Goal: Task Accomplishment & Management: Manage account settings

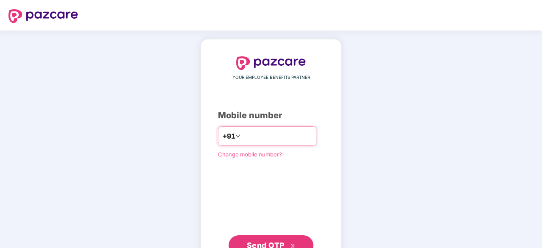
click at [272, 142] on input "number" at bounding box center [277, 136] width 70 height 14
type input "**********"
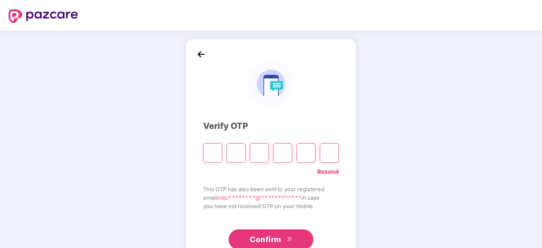
type input "*"
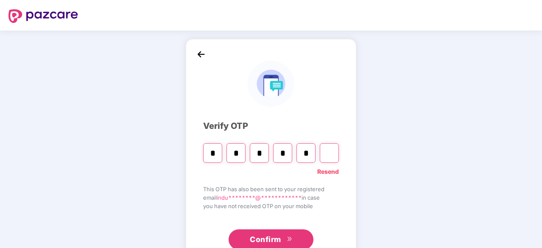
type input "*"
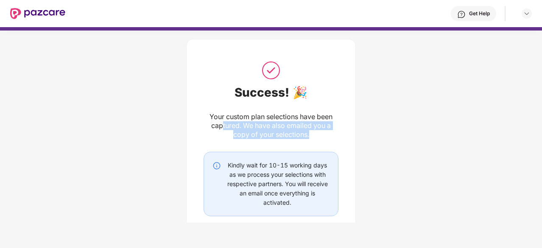
drag, startPoint x: 220, startPoint y: 126, endPoint x: 342, endPoint y: 131, distance: 122.3
click at [342, 131] on div "Success! 🎉 Your custom plan selections have been captured. We have also emailed…" at bounding box center [271, 155] width 170 height 233
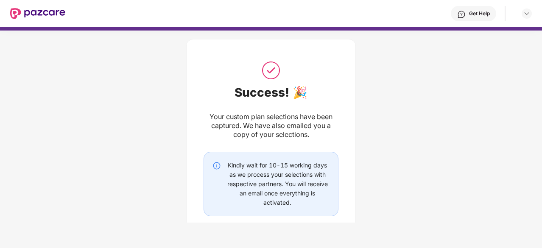
click at [421, 119] on div "Success! 🎉 Your custom plan selections have been captured. We have also emailed…" at bounding box center [271, 153] width 542 height 254
click at [528, 11] on img at bounding box center [527, 13] width 7 height 7
click at [479, 14] on div "Get Help" at bounding box center [479, 13] width 21 height 7
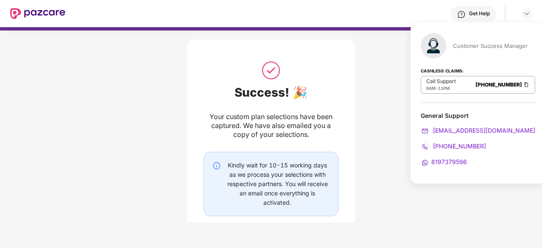
click at [27, 12] on img at bounding box center [37, 13] width 55 height 11
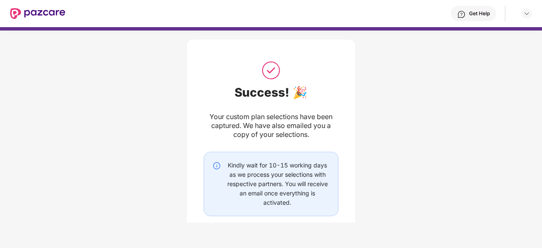
scroll to position [57, 0]
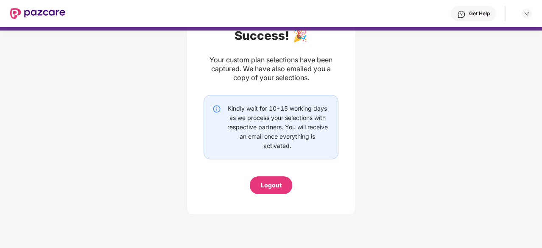
click at [269, 188] on div "Logout" at bounding box center [271, 185] width 21 height 9
